Goal: Task Accomplishment & Management: Manage account settings

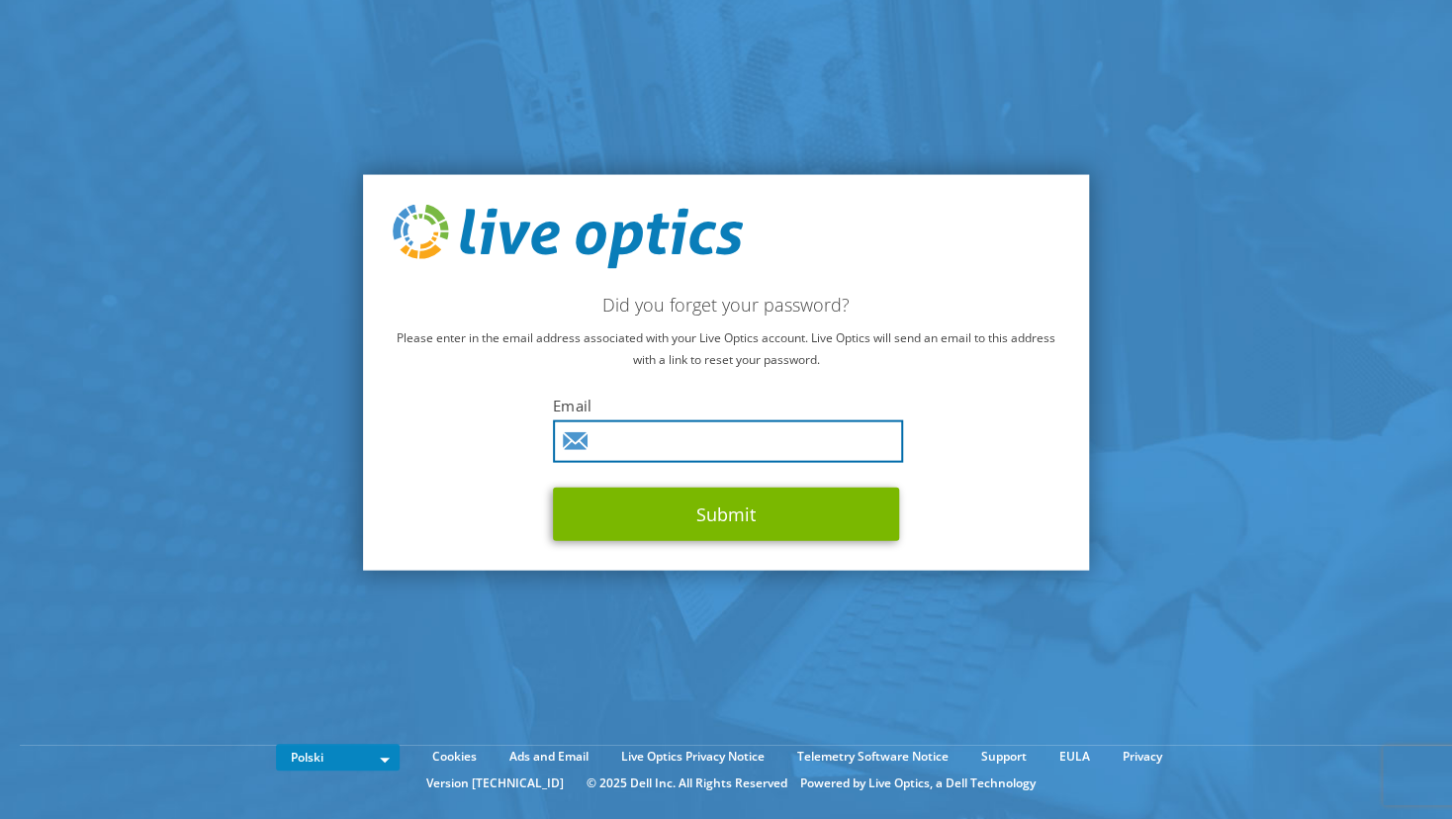
click at [747, 443] on input "text" at bounding box center [728, 441] width 350 height 43
type input "p.labaziewiz"
click at [683, 438] on input "text" at bounding box center [728, 441] width 350 height 43
type input "p.labaziewicz@eseven.pl"
click at [553, 488] on button "Submit" at bounding box center [726, 514] width 346 height 53
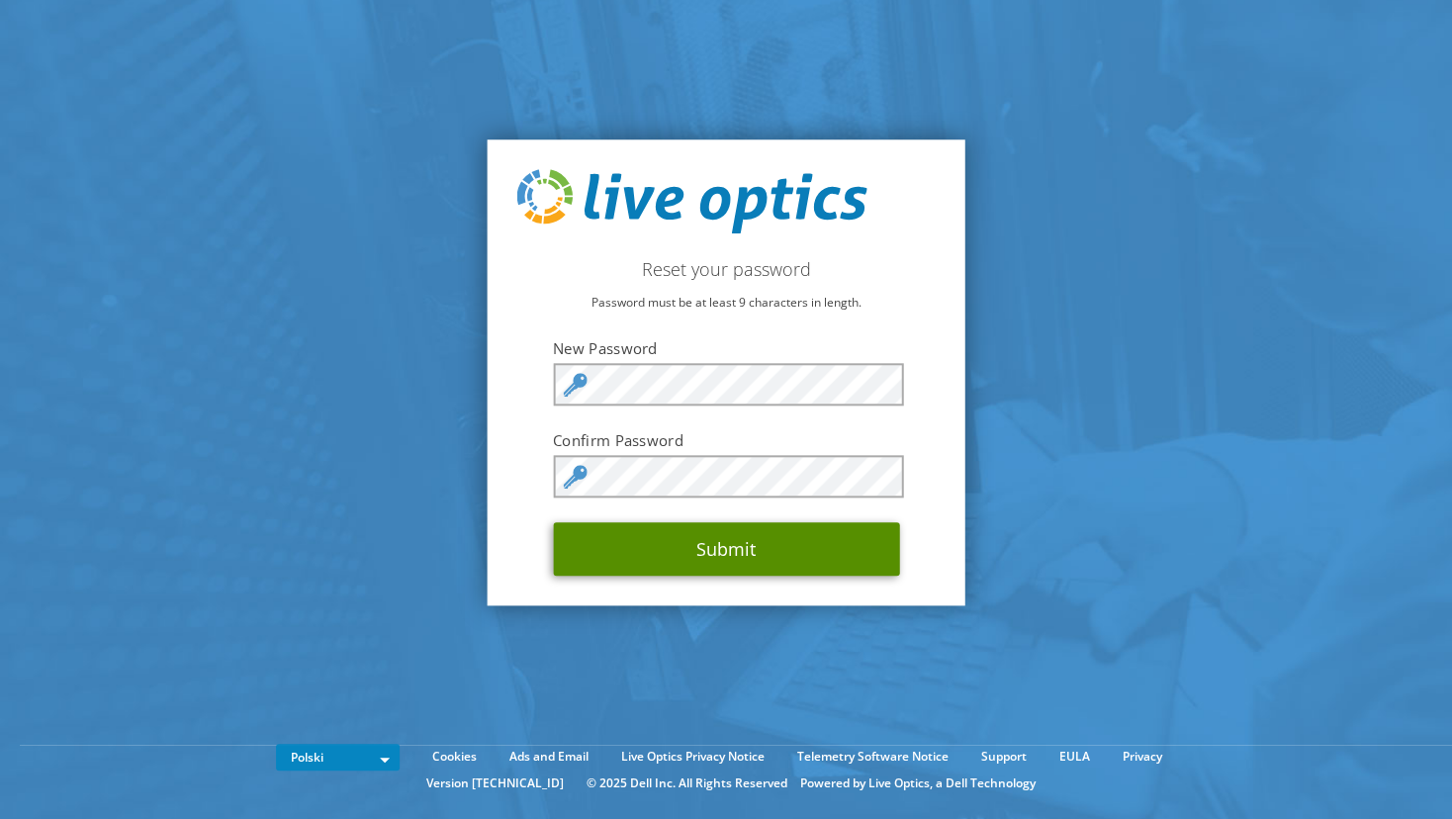
click at [747, 552] on button "Submit" at bounding box center [726, 548] width 346 height 53
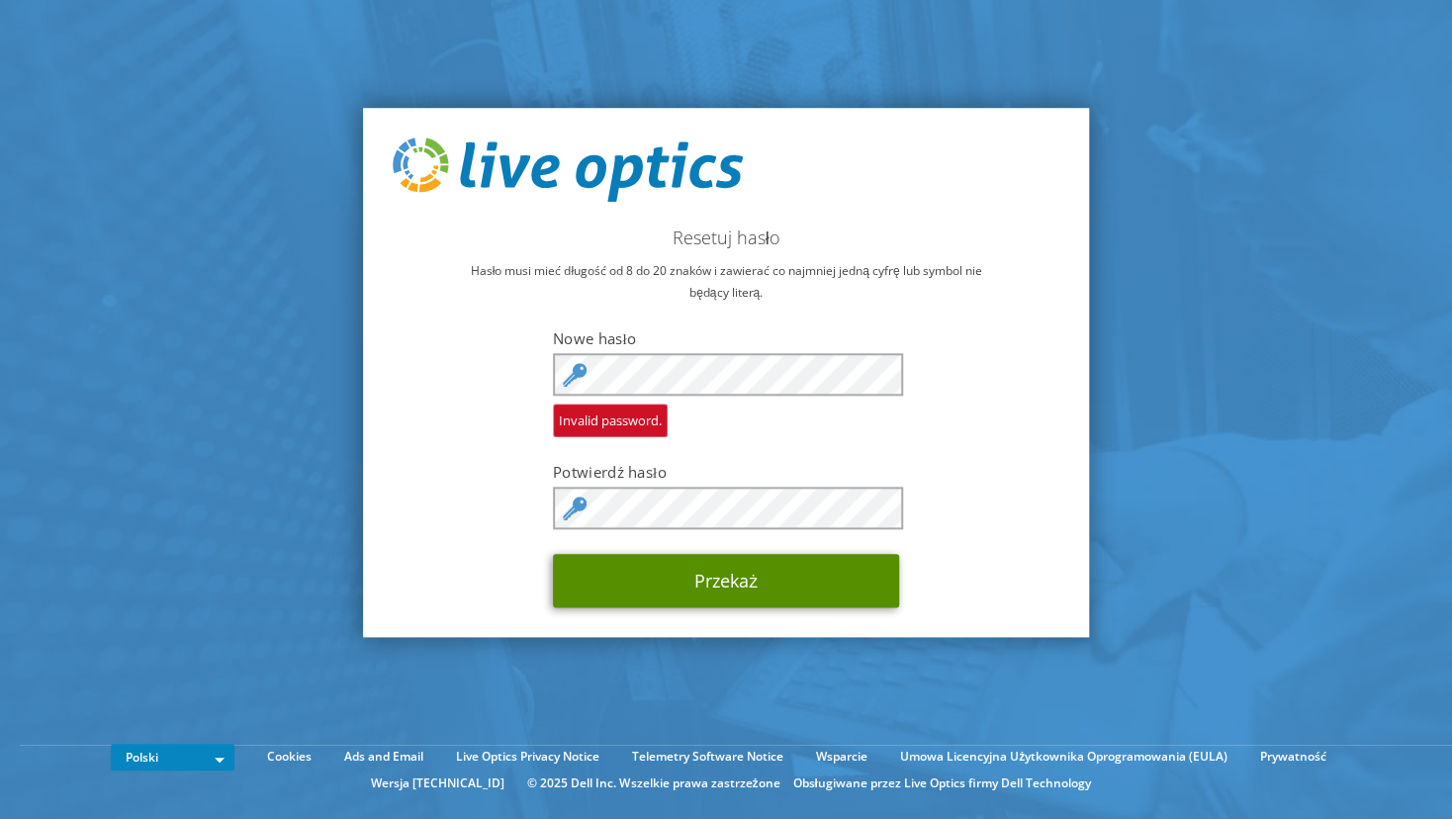
click at [744, 577] on button "Przekaż" at bounding box center [726, 580] width 346 height 53
